Goal: Task Accomplishment & Management: Manage account settings

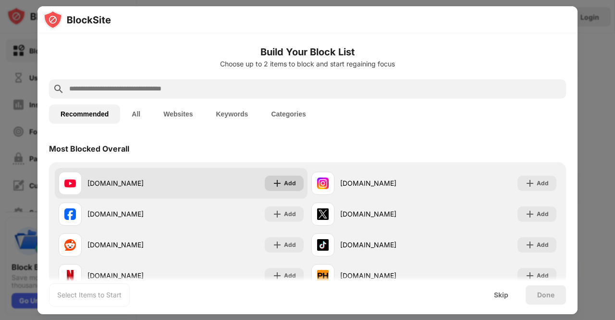
click at [284, 183] on div "Add" at bounding box center [290, 183] width 12 height 10
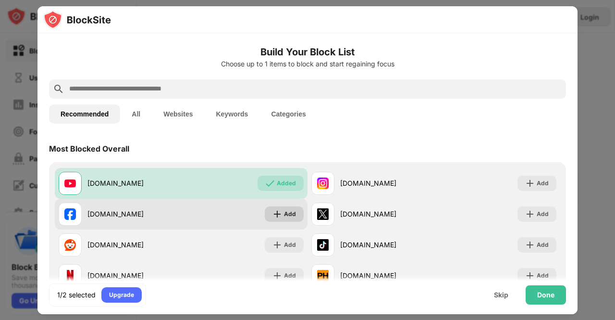
click at [280, 215] on div "Add" at bounding box center [284, 213] width 39 height 15
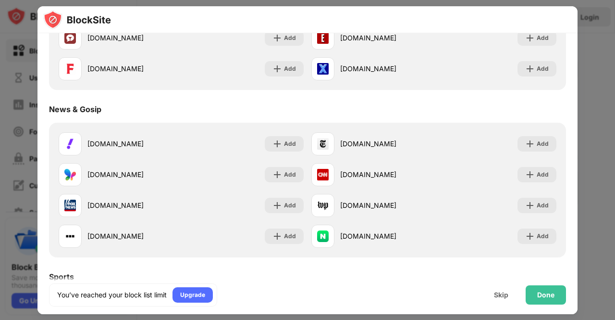
scroll to position [561, 0]
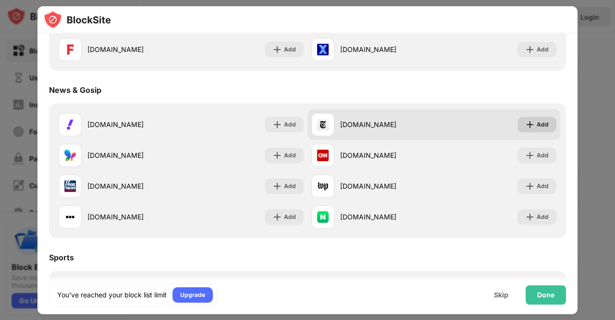
click at [537, 124] on div "Add" at bounding box center [543, 125] width 12 height 10
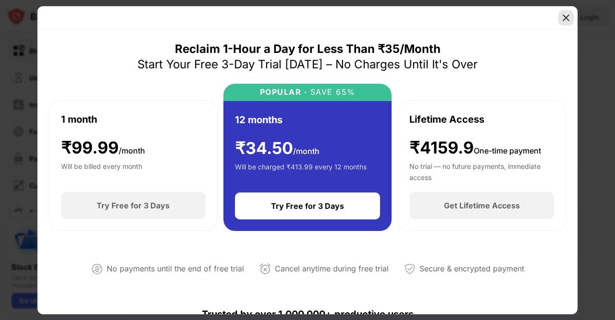
click at [565, 17] on img at bounding box center [567, 18] width 10 height 10
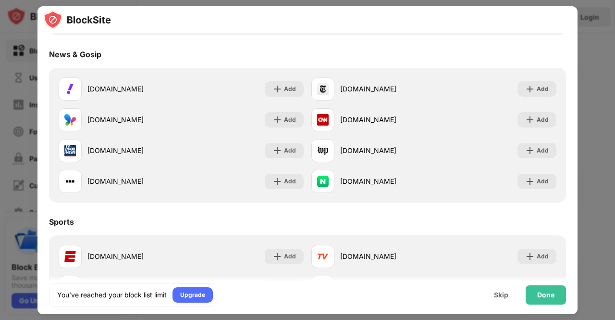
scroll to position [577, 0]
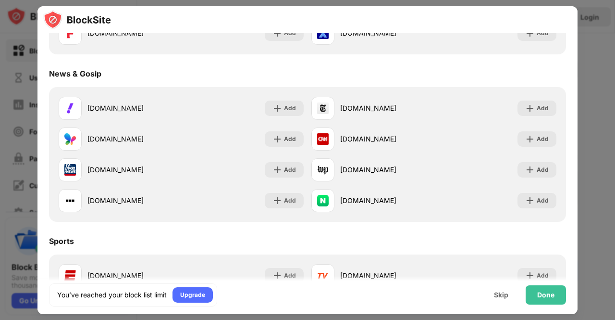
click at [593, 74] on div at bounding box center [307, 160] width 615 height 320
click at [501, 296] on div "Skip" at bounding box center [501, 295] width 14 height 8
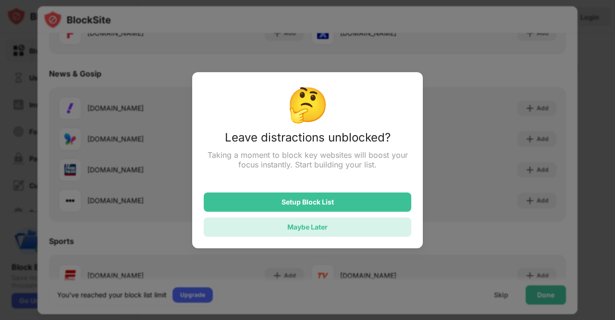
click at [301, 229] on div "Maybe Later" at bounding box center [308, 227] width 40 height 8
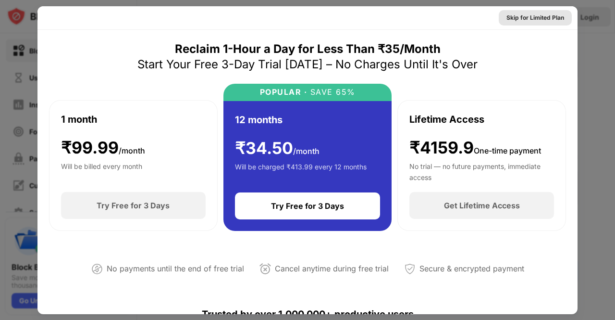
click at [537, 18] on div "Skip for Limited Plan" at bounding box center [536, 18] width 58 height 10
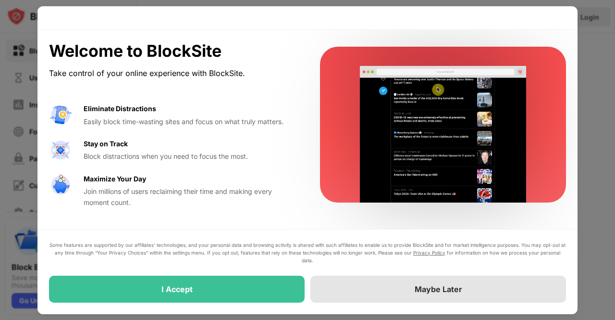
click at [426, 291] on div "Maybe Later" at bounding box center [439, 289] width 48 height 10
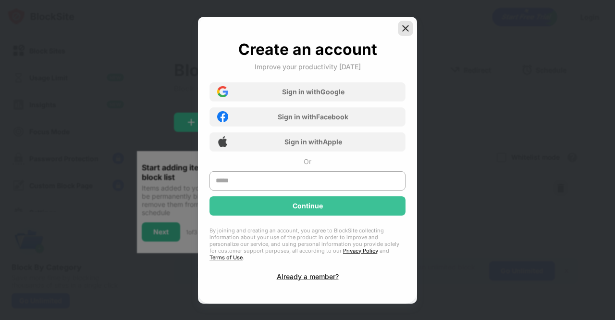
click at [406, 31] on img at bounding box center [406, 29] width 10 height 10
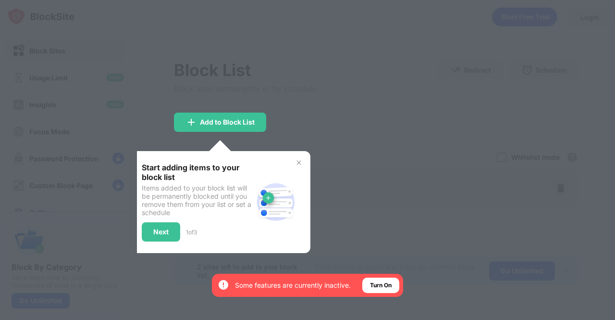
click at [298, 161] on img at bounding box center [299, 163] width 8 height 8
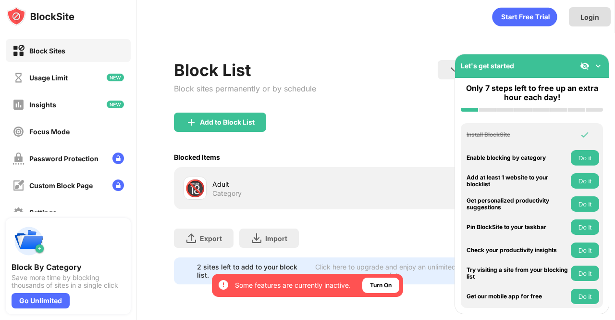
click at [590, 16] on div "Login" at bounding box center [590, 17] width 19 height 8
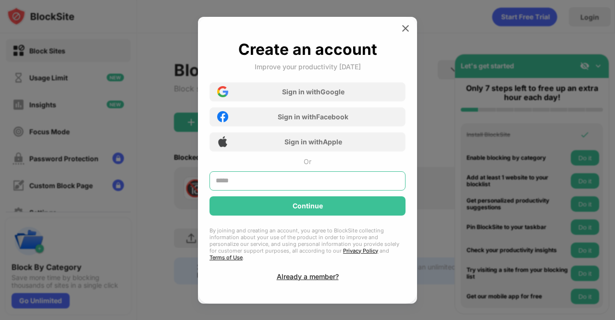
click at [273, 181] on input "text" at bounding box center [308, 180] width 196 height 19
type input "**********"
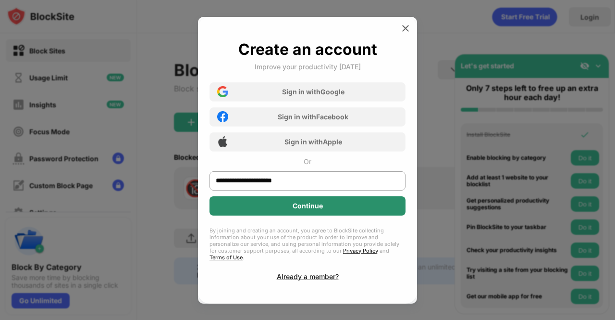
click at [309, 209] on div "Continue" at bounding box center [308, 206] width 30 height 8
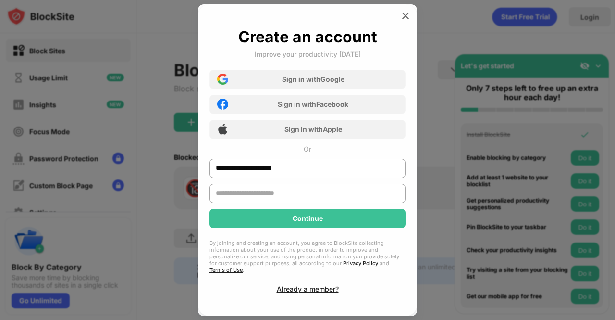
click at [249, 198] on input "text" at bounding box center [308, 193] width 196 height 19
type input "***"
click at [303, 285] on div "Already a member?" at bounding box center [308, 289] width 62 height 8
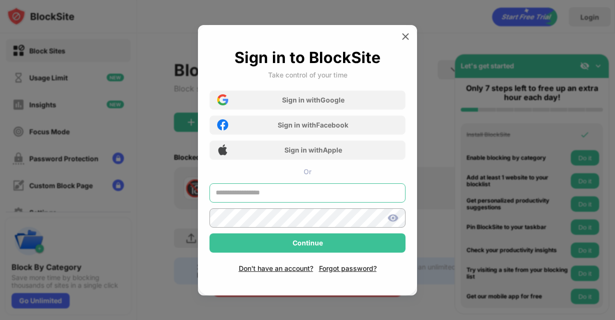
click at [258, 195] on input "text" at bounding box center [308, 192] width 196 height 19
type input "**********"
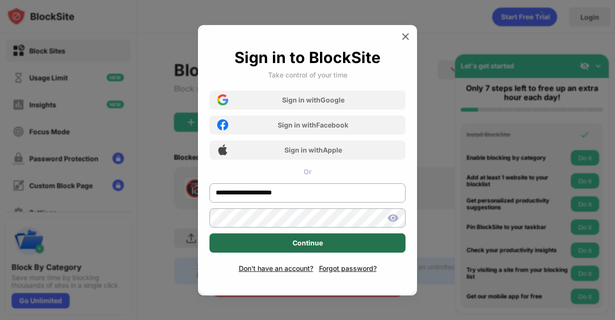
click at [315, 242] on div "Continue" at bounding box center [308, 243] width 30 height 8
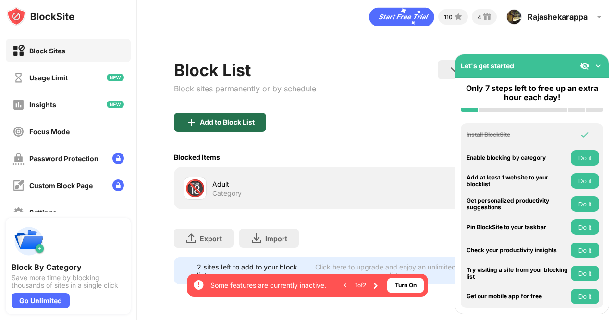
click at [226, 124] on div "Add to Block List" at bounding box center [227, 122] width 55 height 8
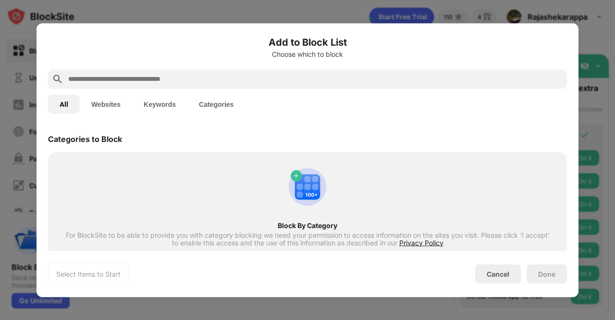
click at [100, 80] on input "text" at bounding box center [315, 79] width 496 height 12
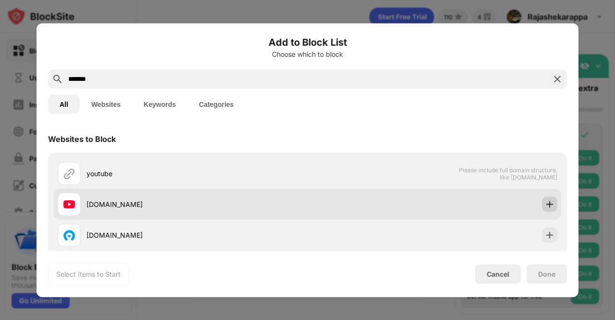
click at [545, 205] on img at bounding box center [550, 204] width 10 height 10
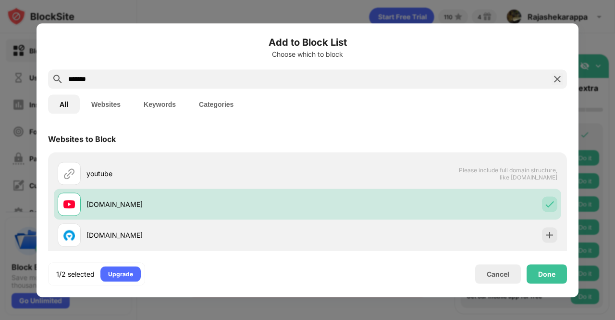
drag, startPoint x: 101, startPoint y: 81, endPoint x: 39, endPoint y: 77, distance: 61.6
click at [42, 79] on div "Add to Block List Choose which to block ******* All Websites Keywords Categorie…" at bounding box center [308, 160] width 542 height 274
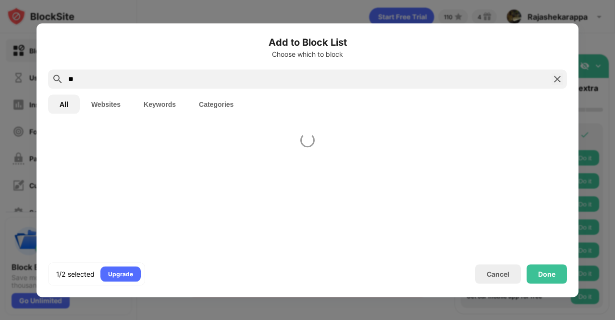
type input "*"
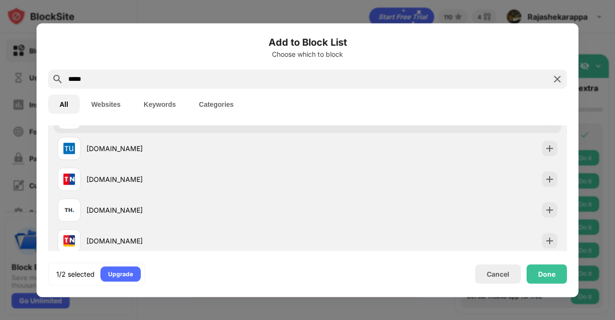
scroll to position [82, 0]
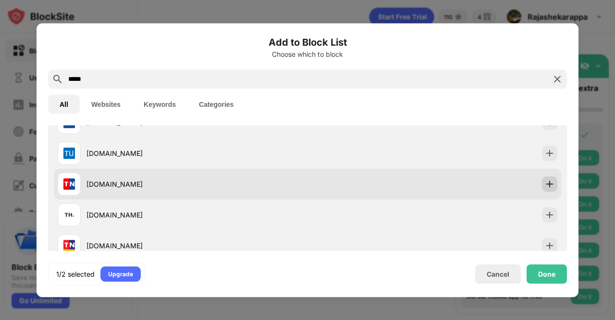
click at [545, 182] on img at bounding box center [550, 184] width 10 height 10
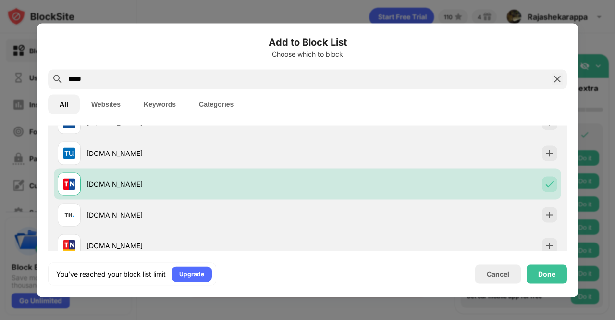
click at [89, 79] on input "*****" at bounding box center [307, 79] width 481 height 12
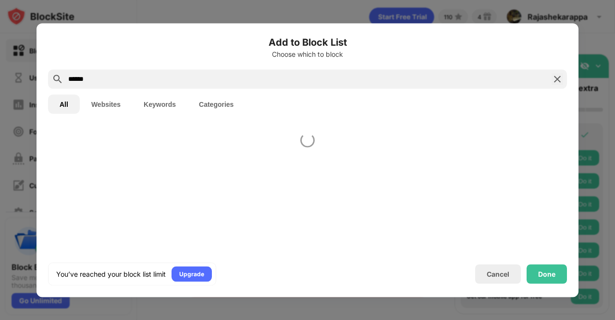
scroll to position [0, 0]
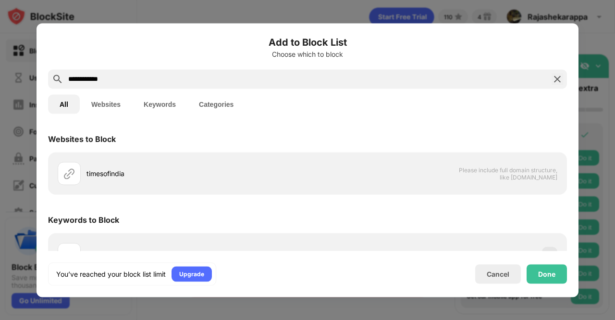
type input "**********"
click at [560, 80] on img at bounding box center [558, 79] width 12 height 12
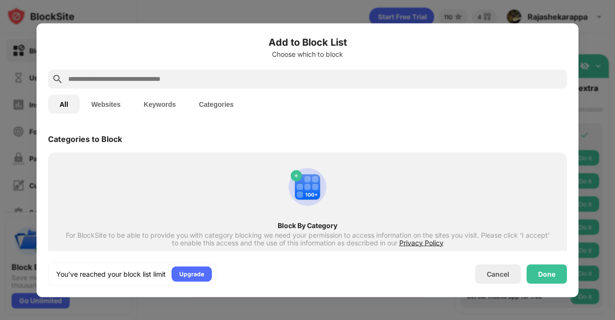
click at [320, 14] on div at bounding box center [307, 160] width 615 height 320
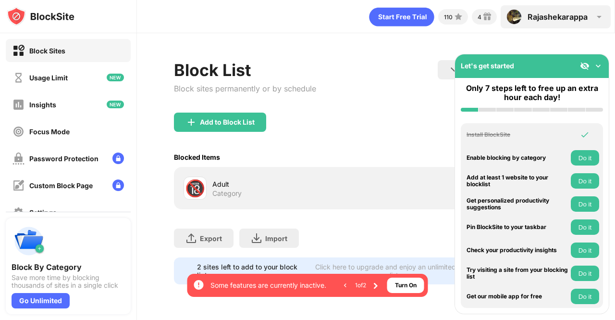
click at [581, 18] on div "Rajashekarappa" at bounding box center [558, 17] width 60 height 10
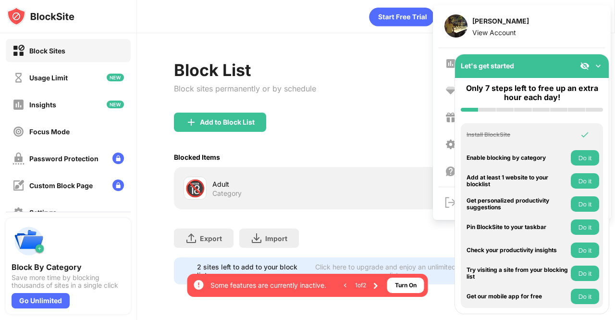
click at [597, 65] on img at bounding box center [599, 66] width 10 height 10
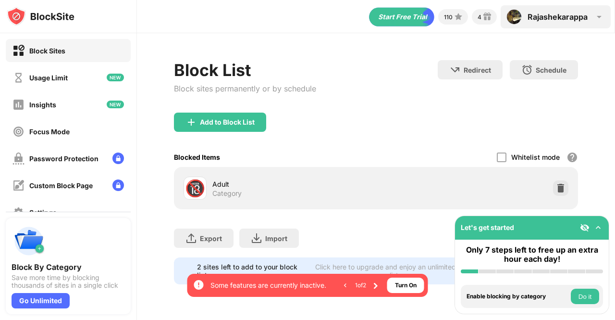
click at [601, 23] on div "Rajashekarappa Rajashekarappa Madure View Account Insights Premium Rewards Sett…" at bounding box center [556, 16] width 110 height 23
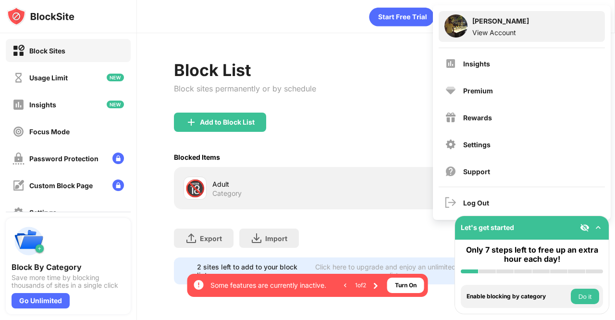
click at [513, 31] on div "View Account" at bounding box center [501, 32] width 57 height 8
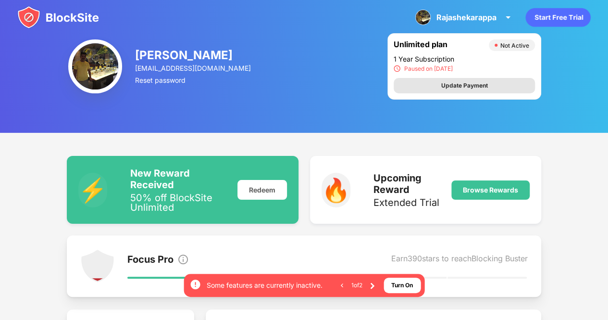
click at [464, 88] on div "Update Payment" at bounding box center [464, 86] width 47 height 10
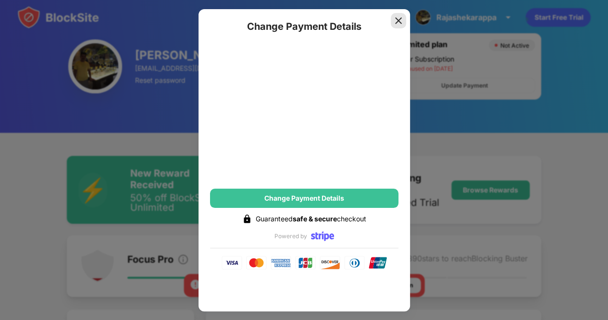
click at [400, 21] on img at bounding box center [399, 21] width 10 height 10
